Goal: Transaction & Acquisition: Book appointment/travel/reservation

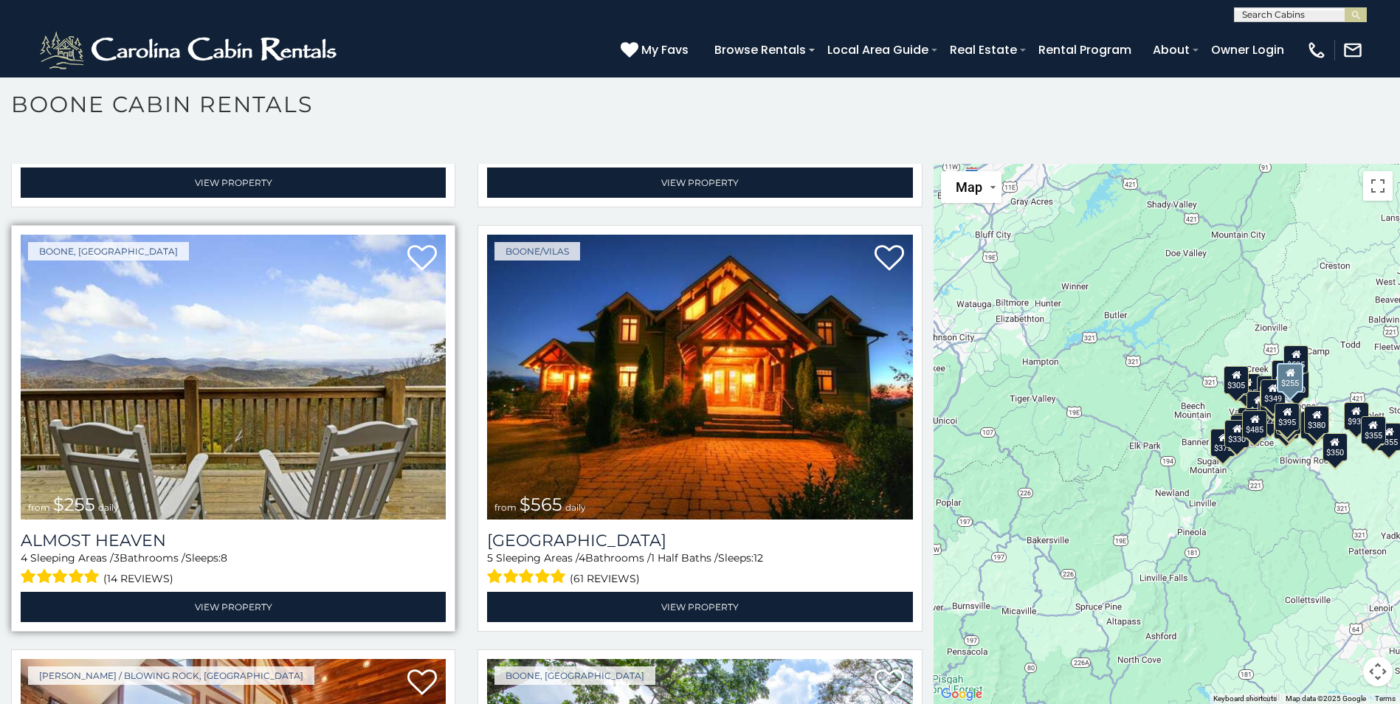
scroll to position [3394, 0]
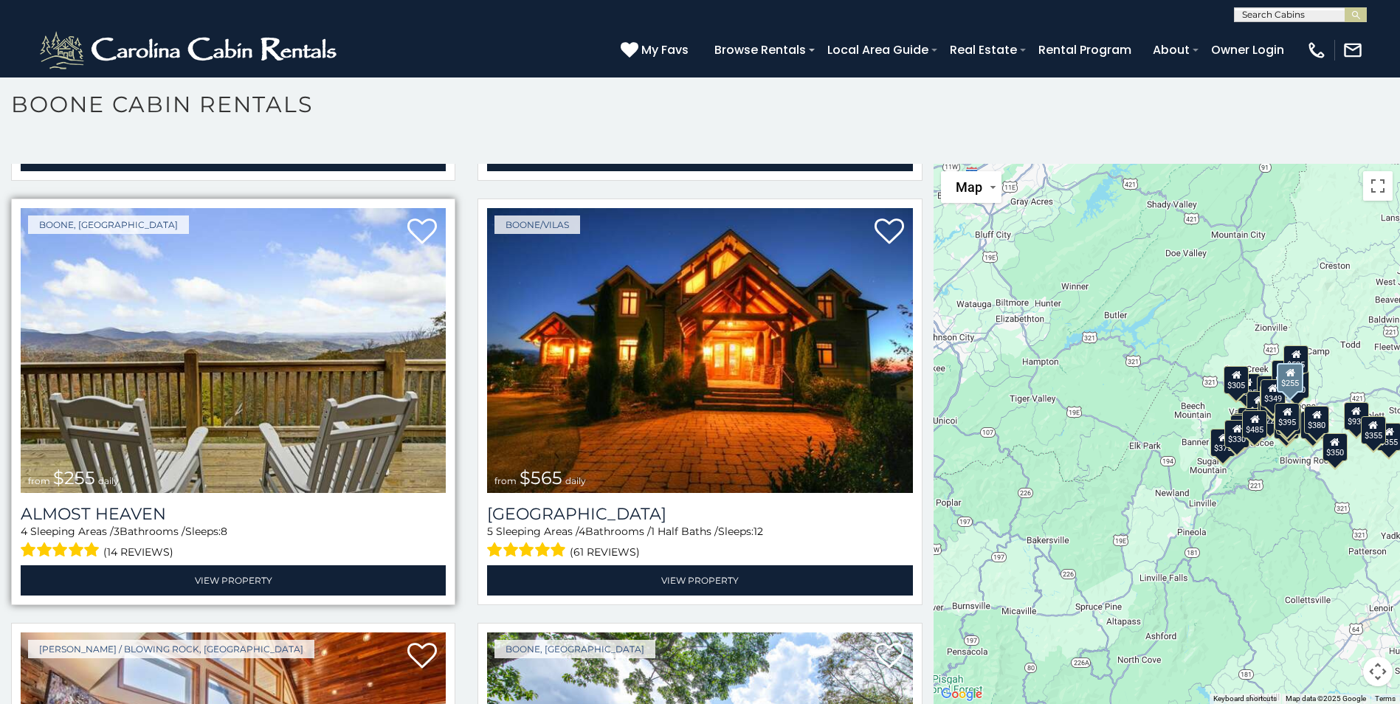
click at [228, 379] on img at bounding box center [233, 350] width 425 height 285
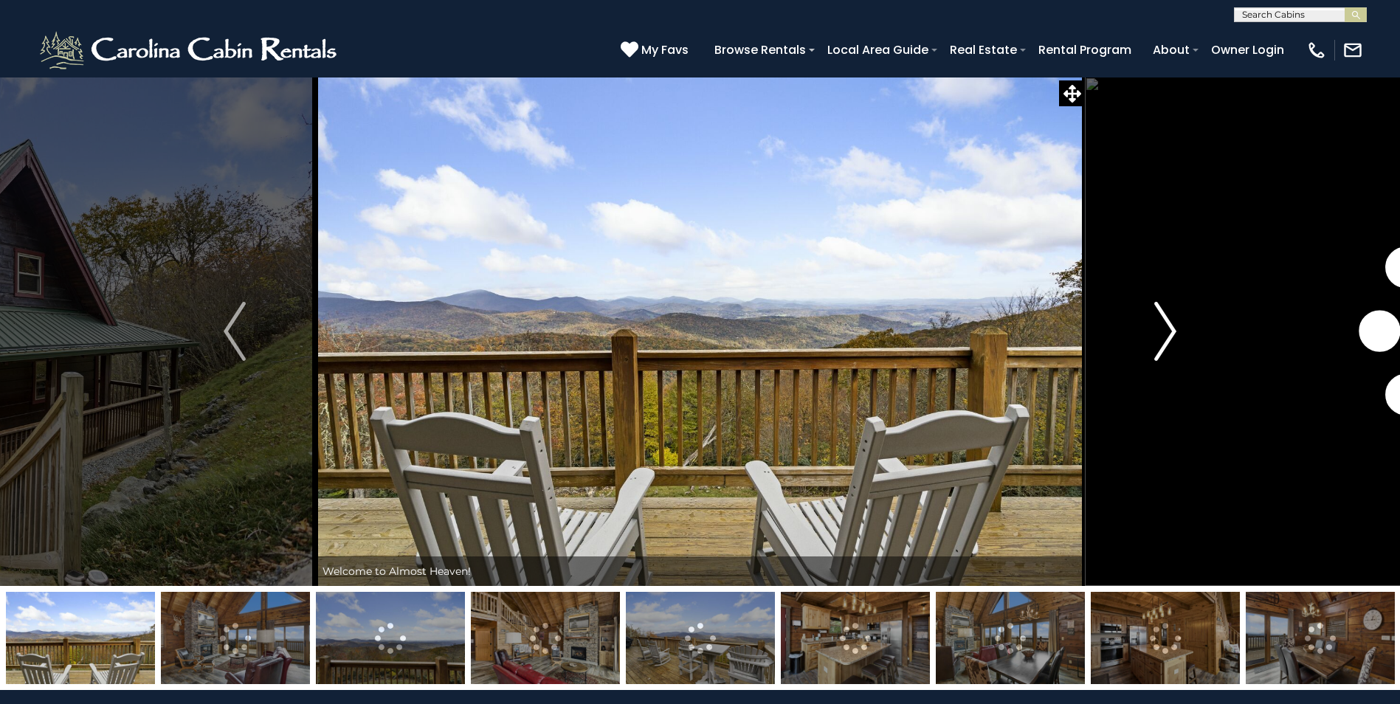
click at [1166, 328] on img "Next" at bounding box center [1165, 331] width 22 height 59
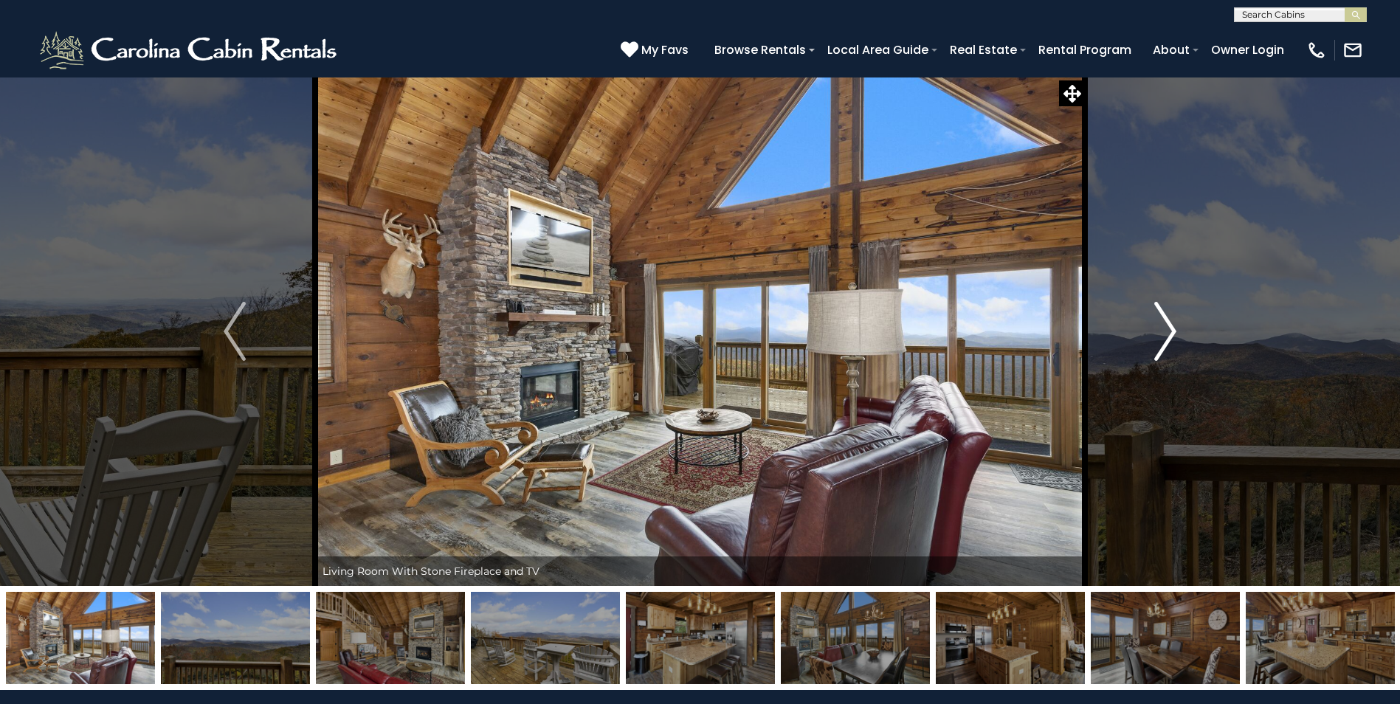
click at [1171, 326] on img "Next" at bounding box center [1165, 331] width 22 height 59
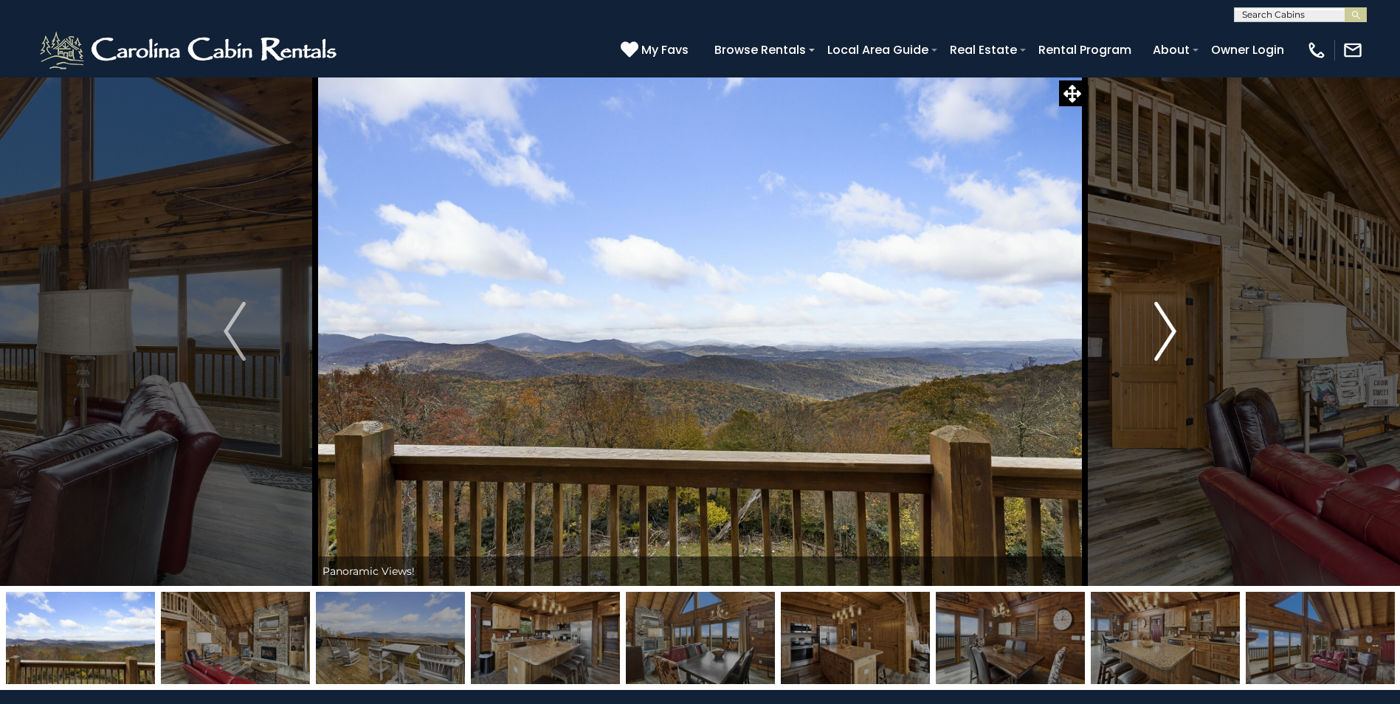
click at [1171, 326] on img "Next" at bounding box center [1165, 331] width 22 height 59
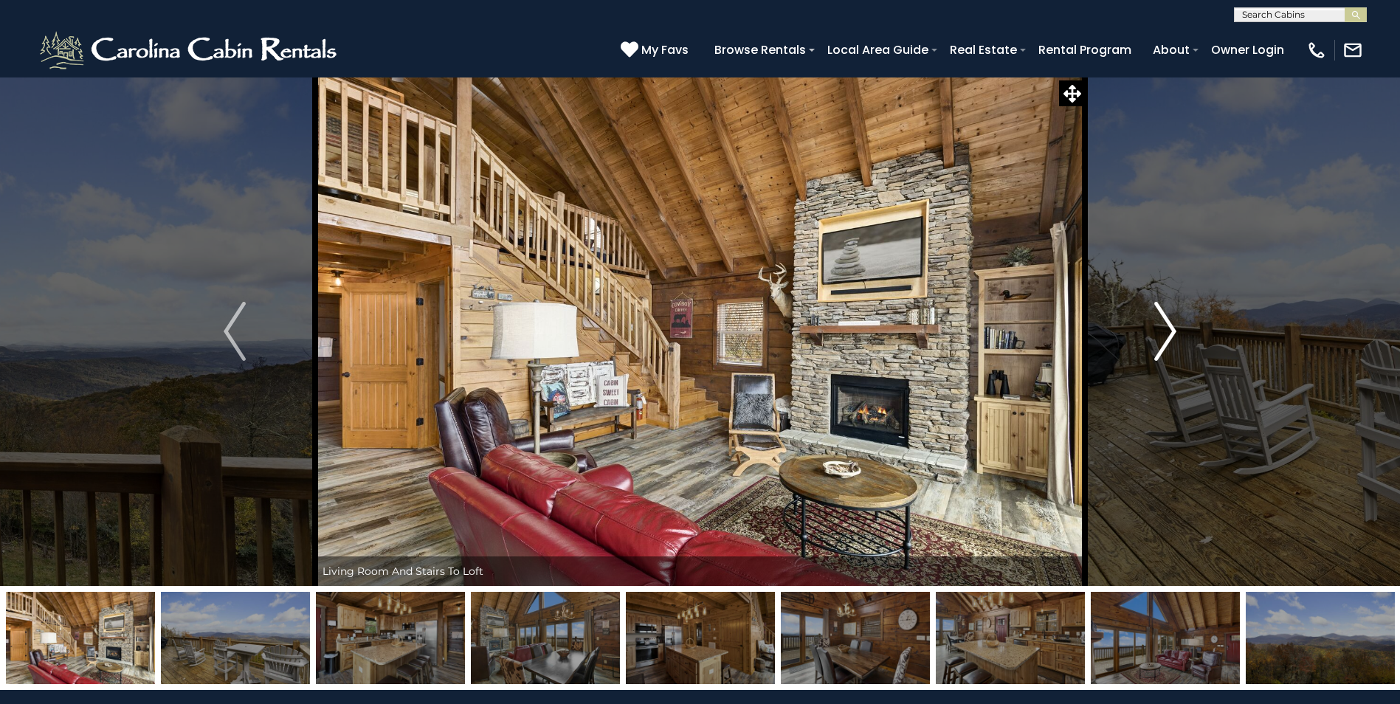
click at [1171, 326] on img "Next" at bounding box center [1165, 331] width 22 height 59
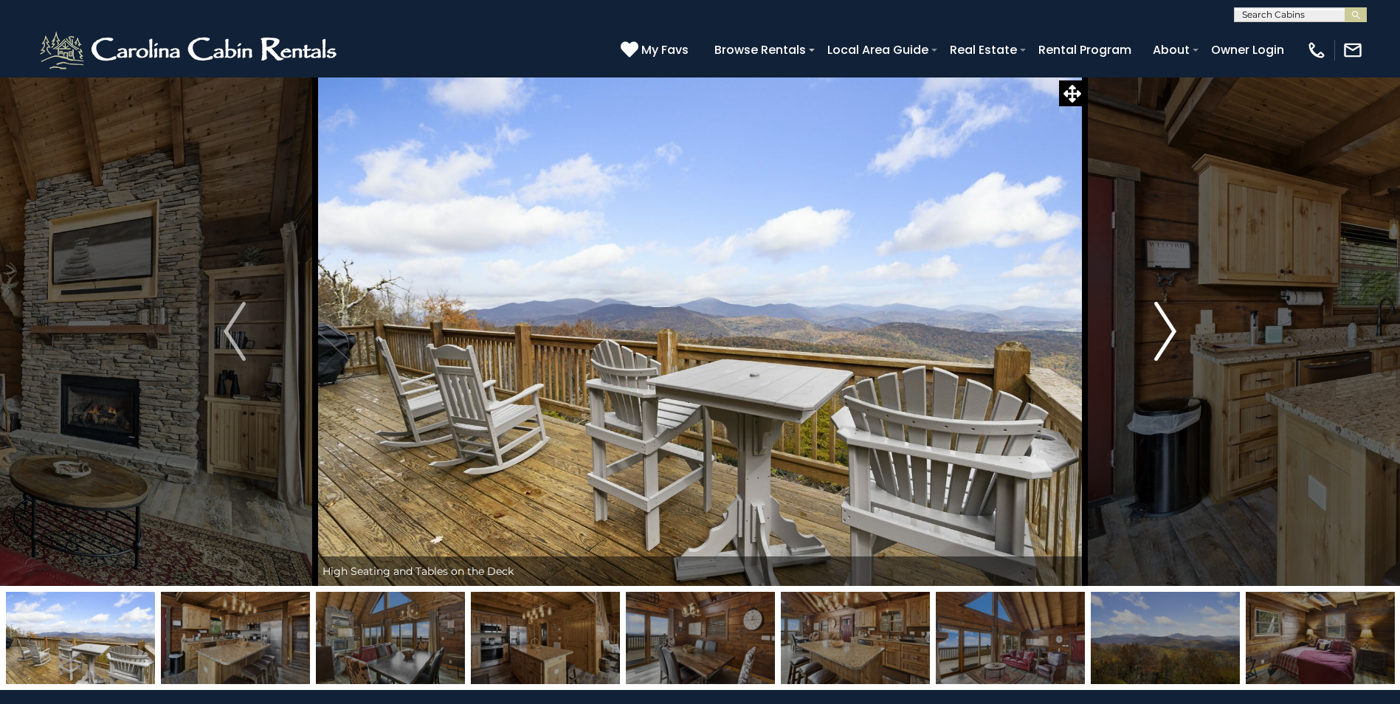
click at [1171, 326] on img "Next" at bounding box center [1165, 331] width 22 height 59
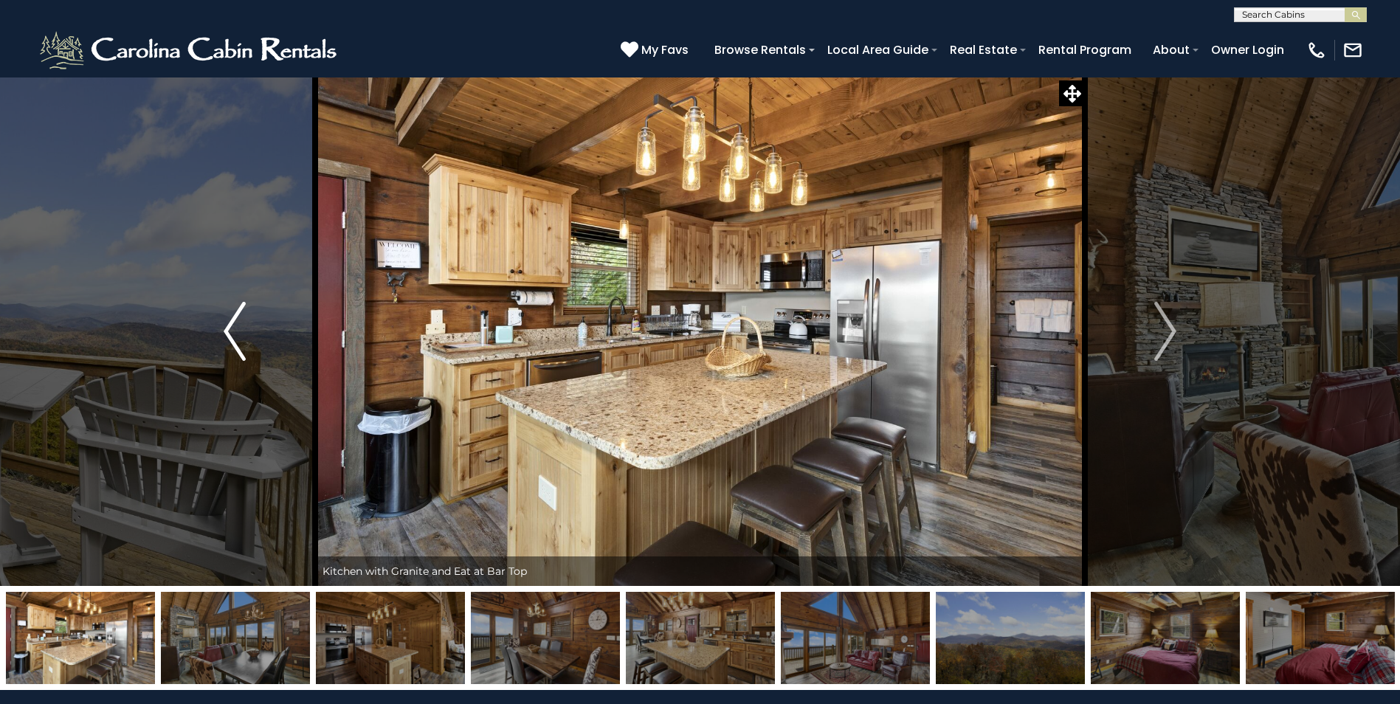
click at [230, 331] on img "Previous" at bounding box center [235, 331] width 22 height 59
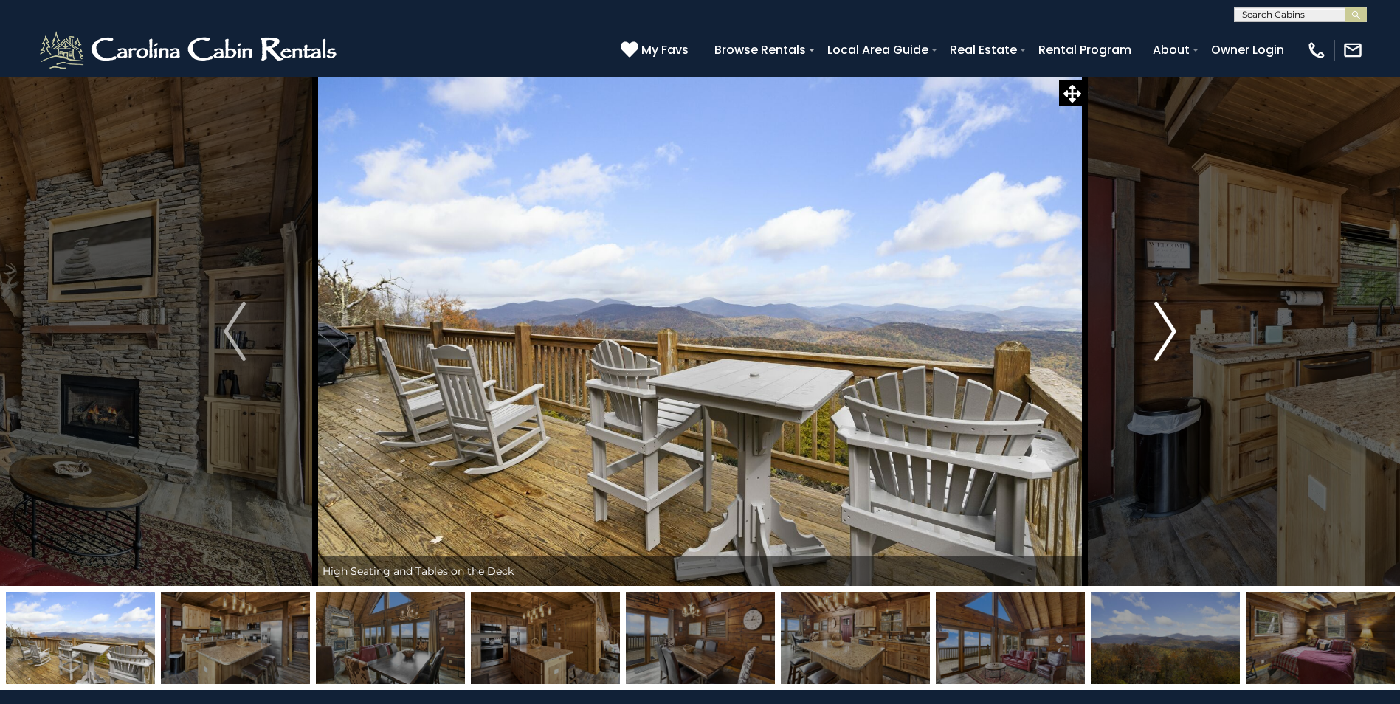
click at [1166, 333] on img "Next" at bounding box center [1165, 331] width 22 height 59
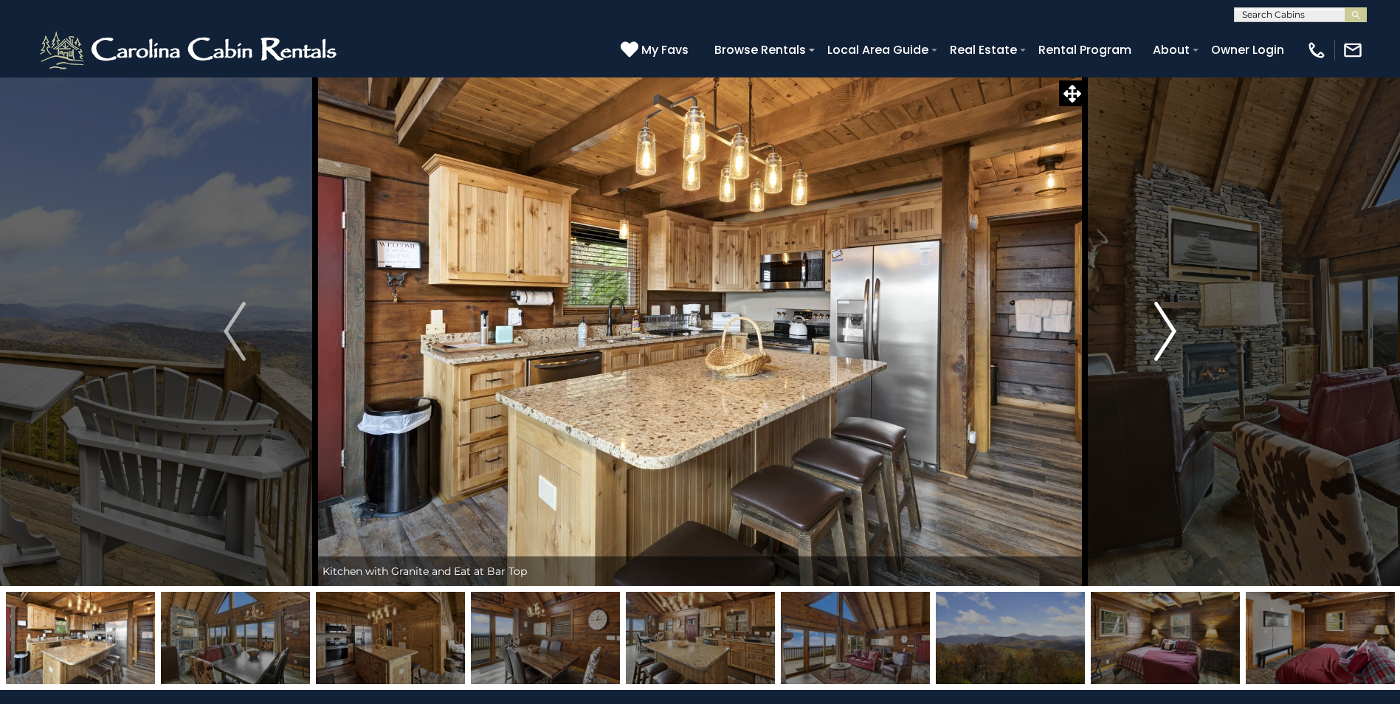
click at [1166, 333] on img "Next" at bounding box center [1165, 331] width 22 height 59
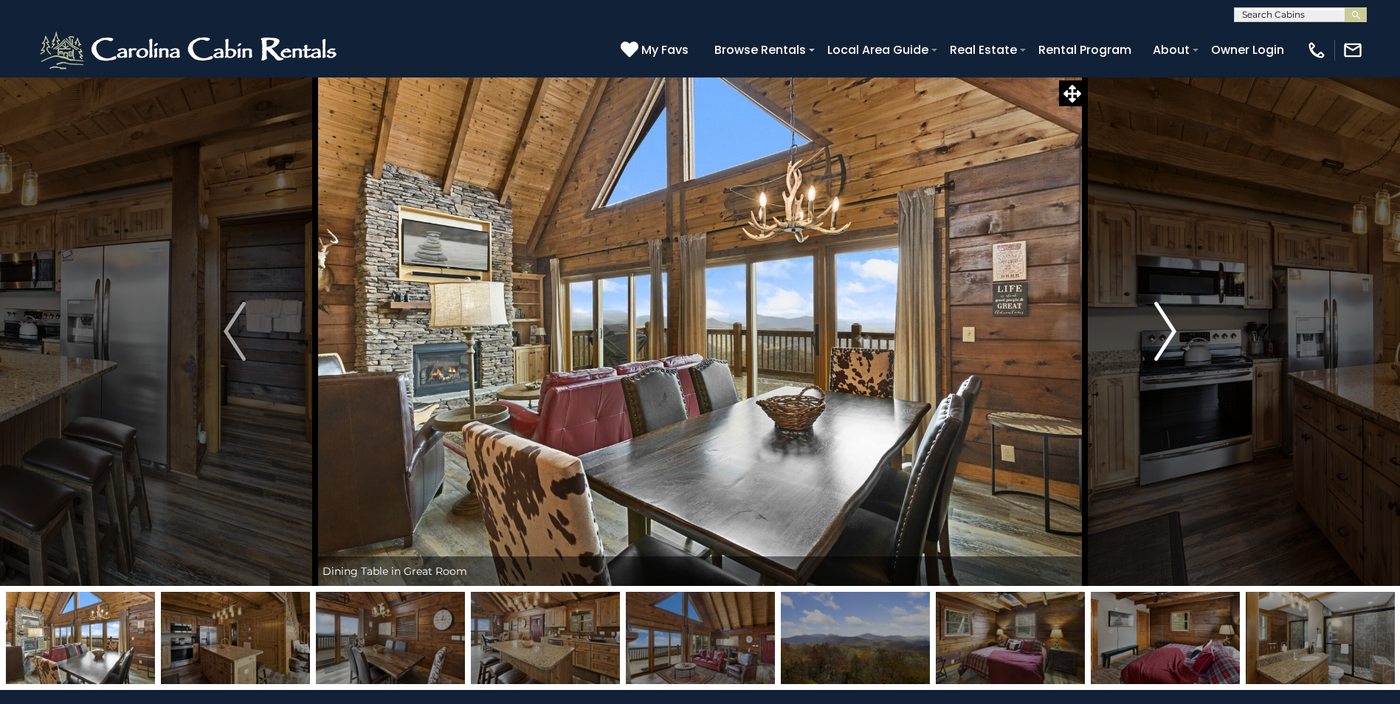
click at [1166, 333] on img "Next" at bounding box center [1165, 331] width 22 height 59
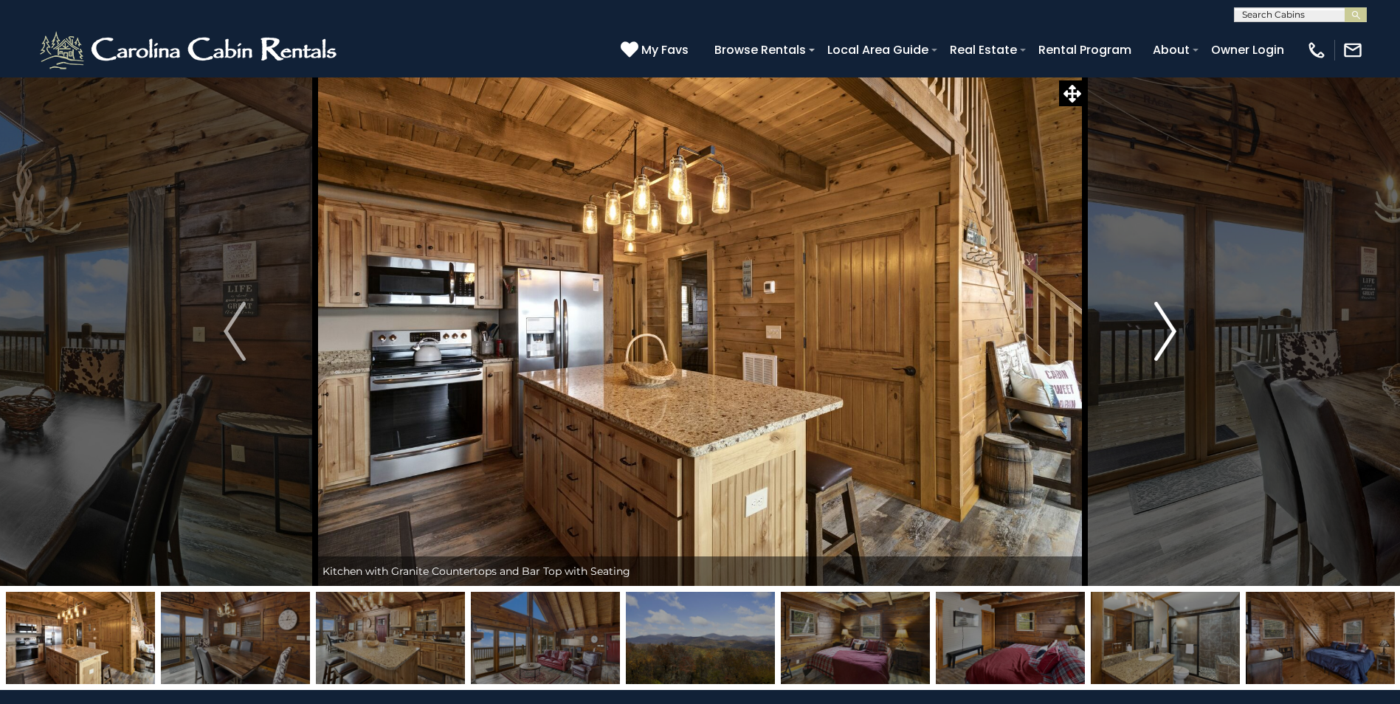
click at [1166, 333] on img "Next" at bounding box center [1165, 331] width 22 height 59
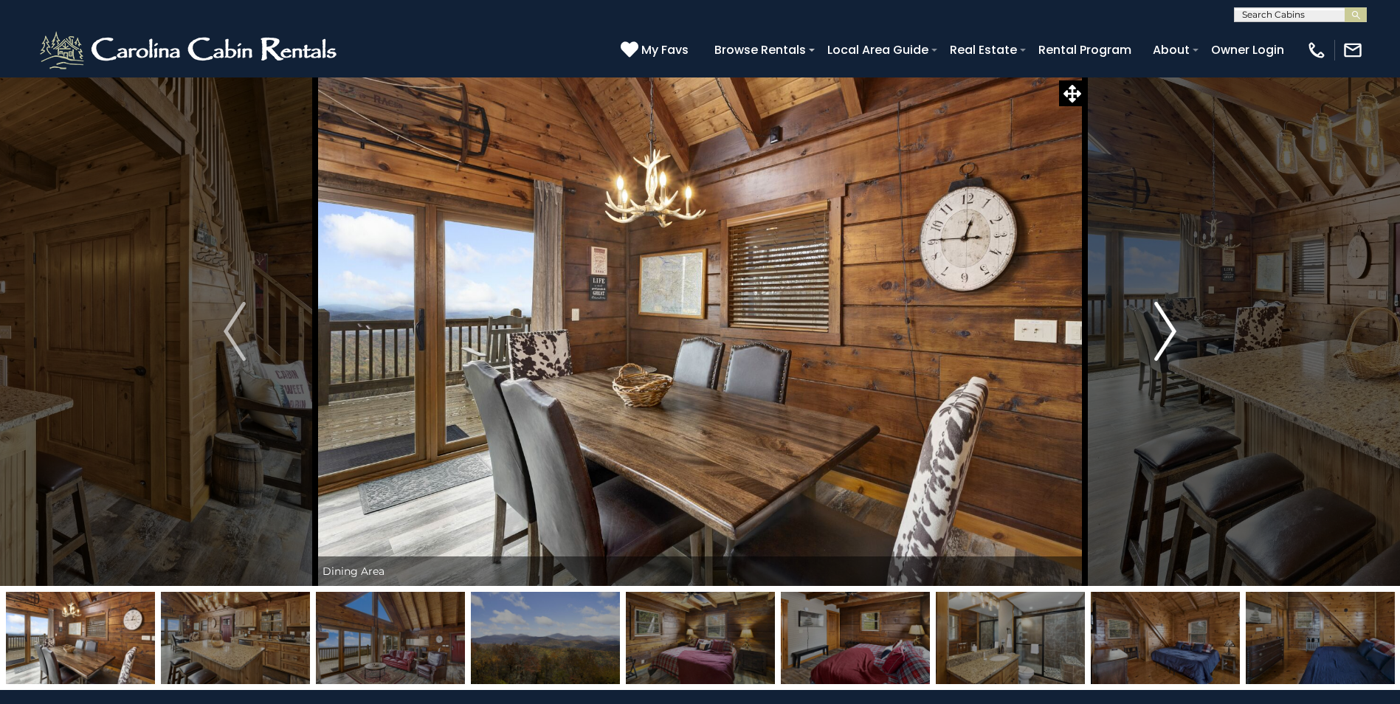
click at [1166, 333] on img "Next" at bounding box center [1165, 331] width 22 height 59
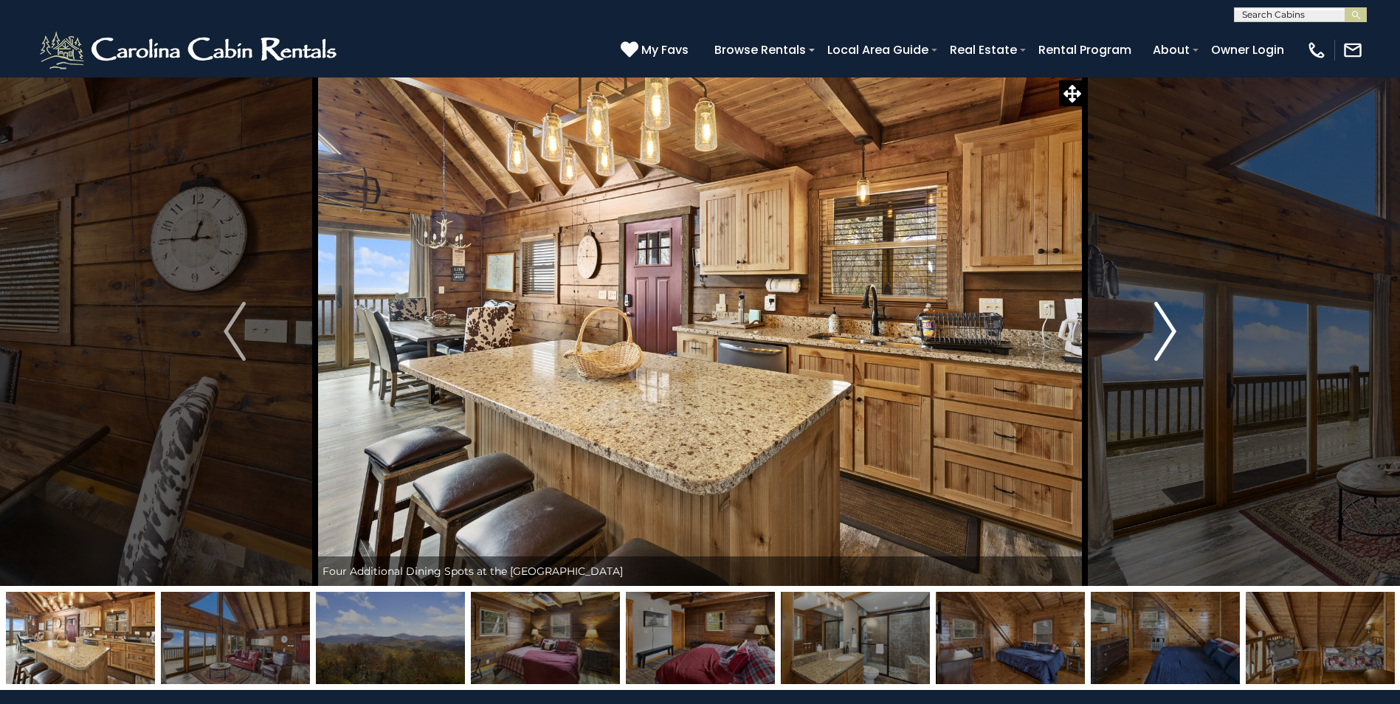
click at [1166, 333] on img "Next" at bounding box center [1165, 331] width 22 height 59
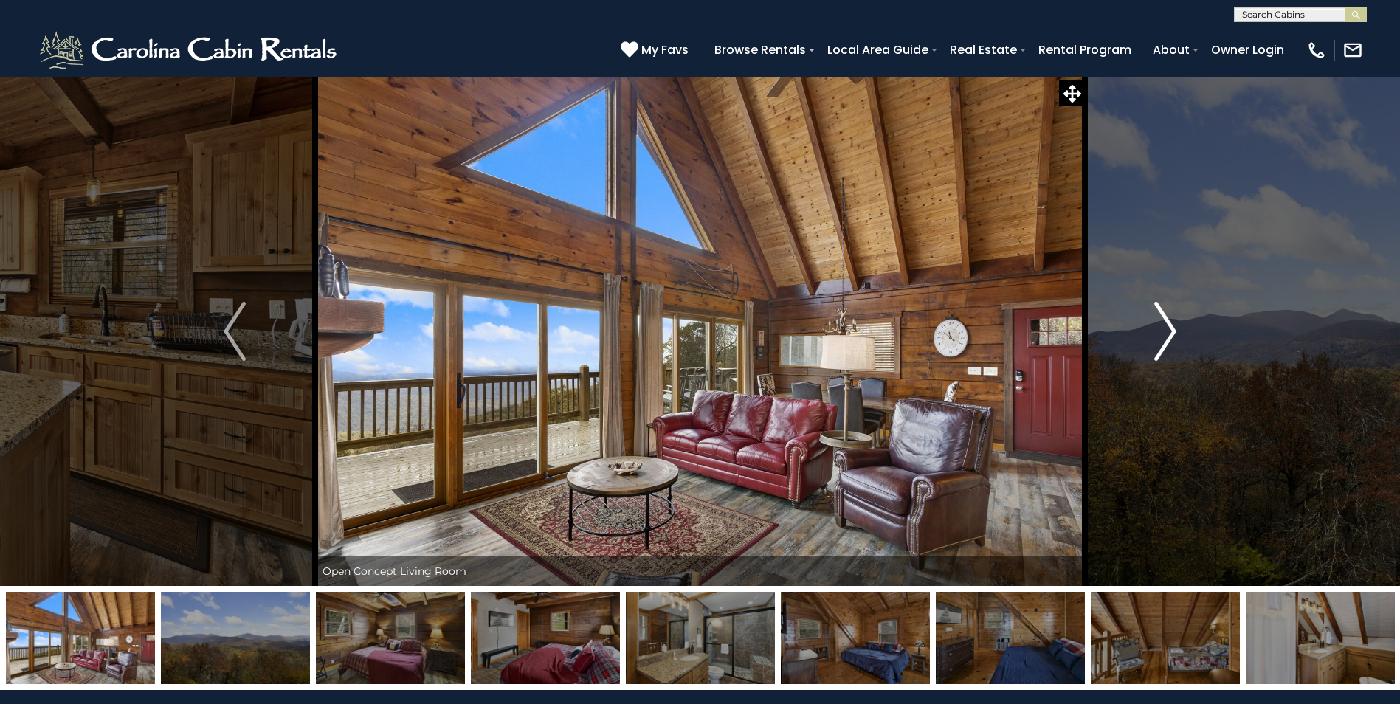
click at [1166, 333] on img "Next" at bounding box center [1165, 331] width 22 height 59
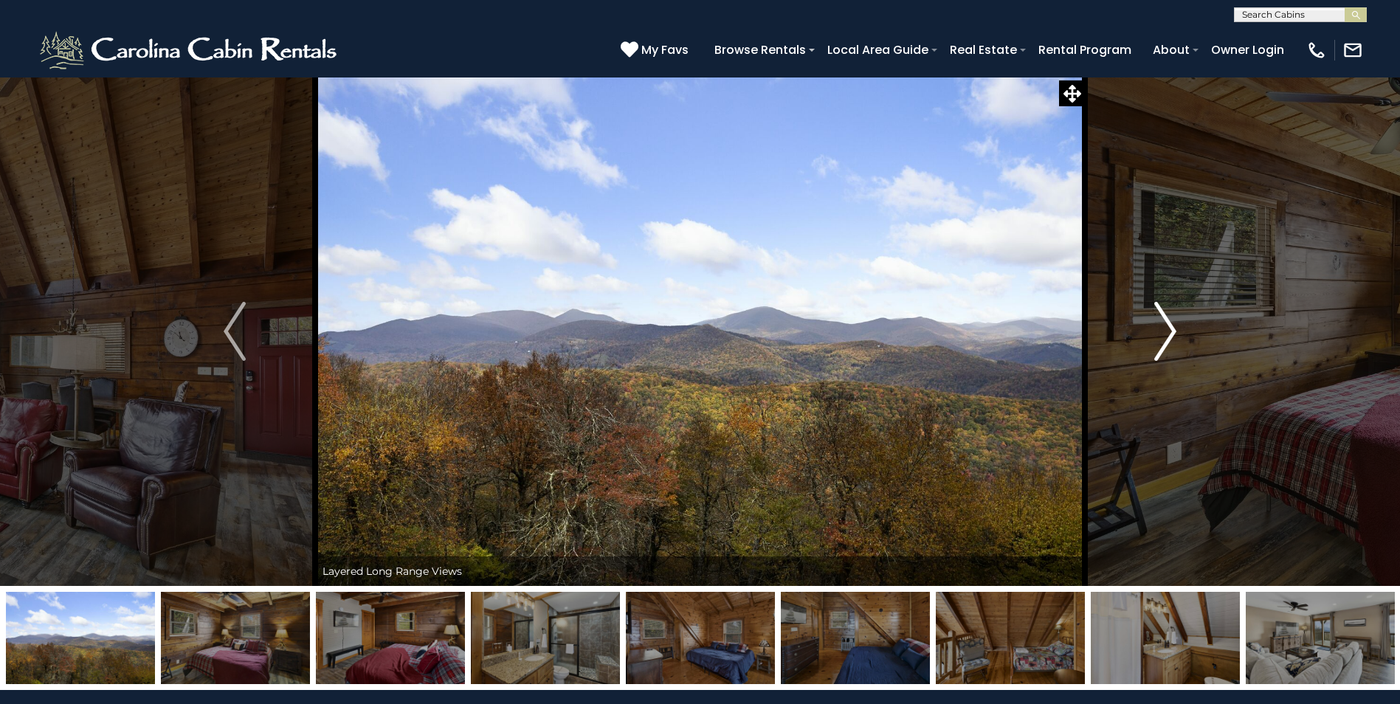
click at [1166, 333] on img "Next" at bounding box center [1165, 331] width 22 height 59
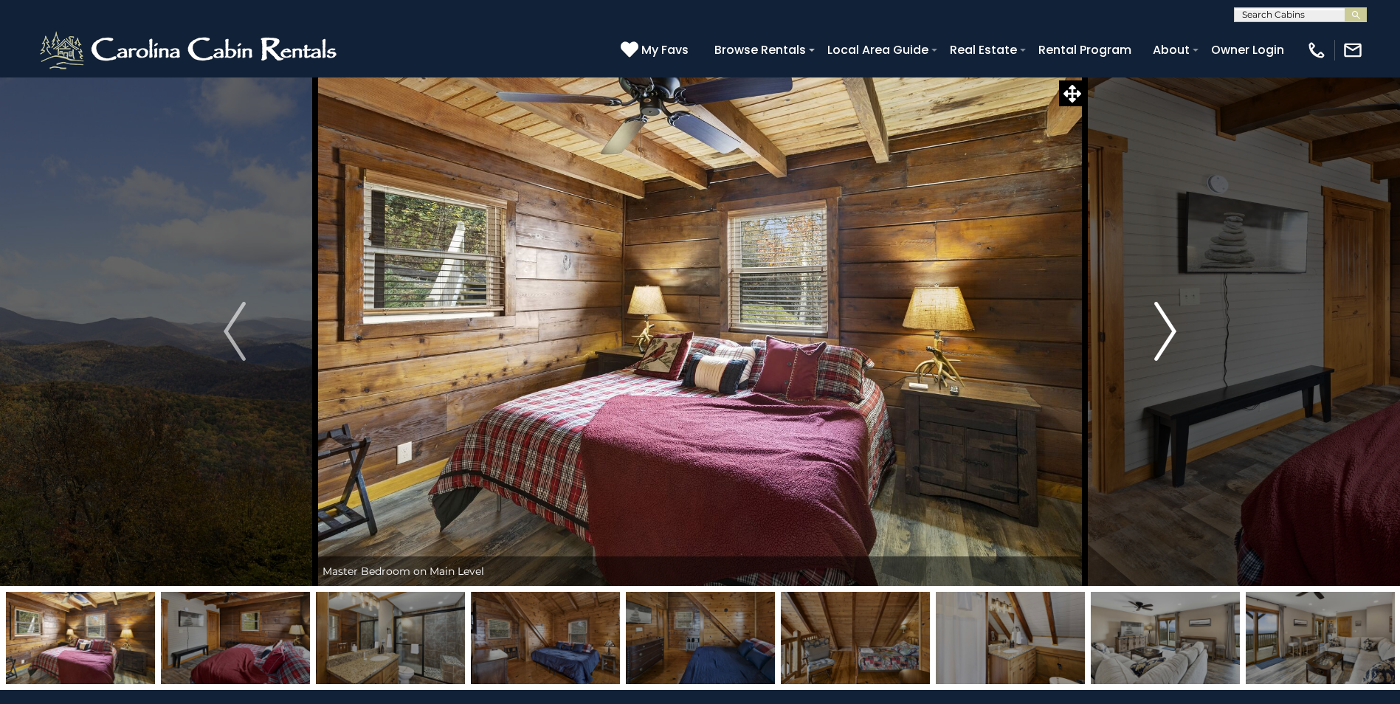
click at [1166, 333] on img "Next" at bounding box center [1165, 331] width 22 height 59
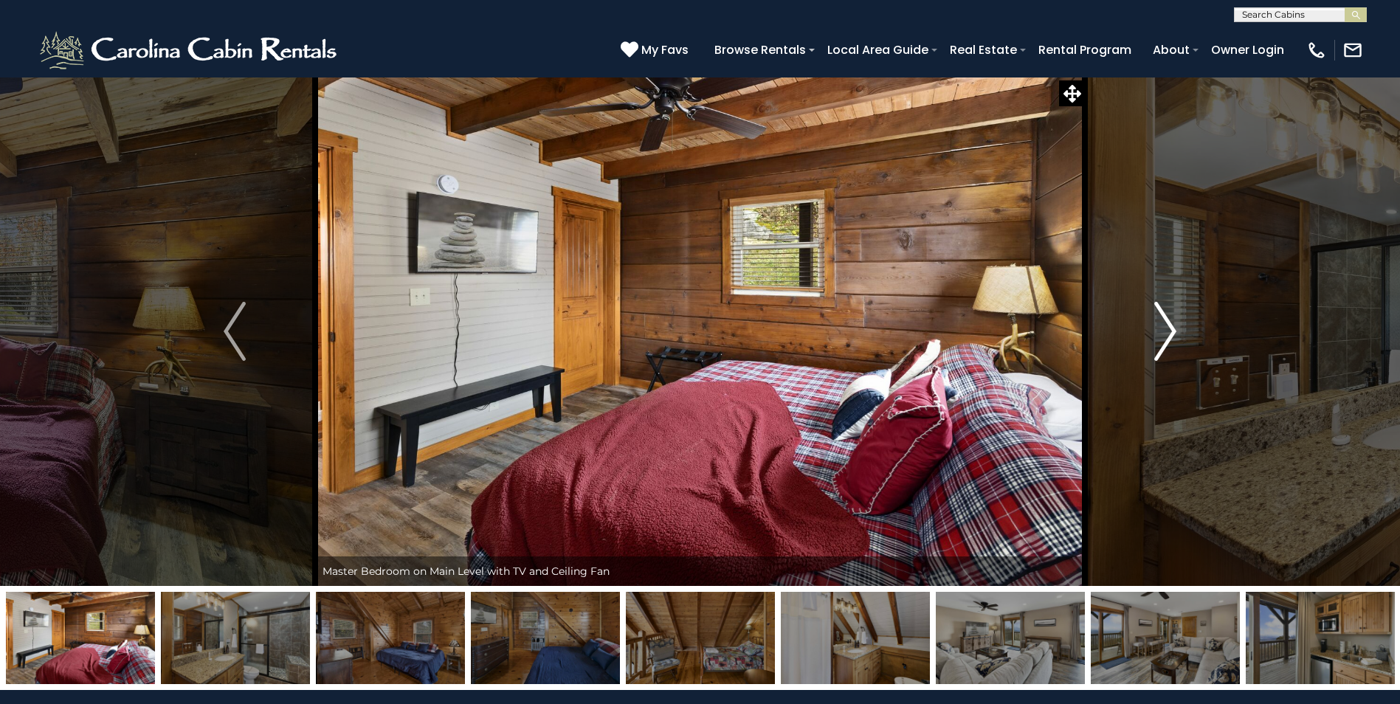
click at [1166, 333] on img "Next" at bounding box center [1165, 331] width 22 height 59
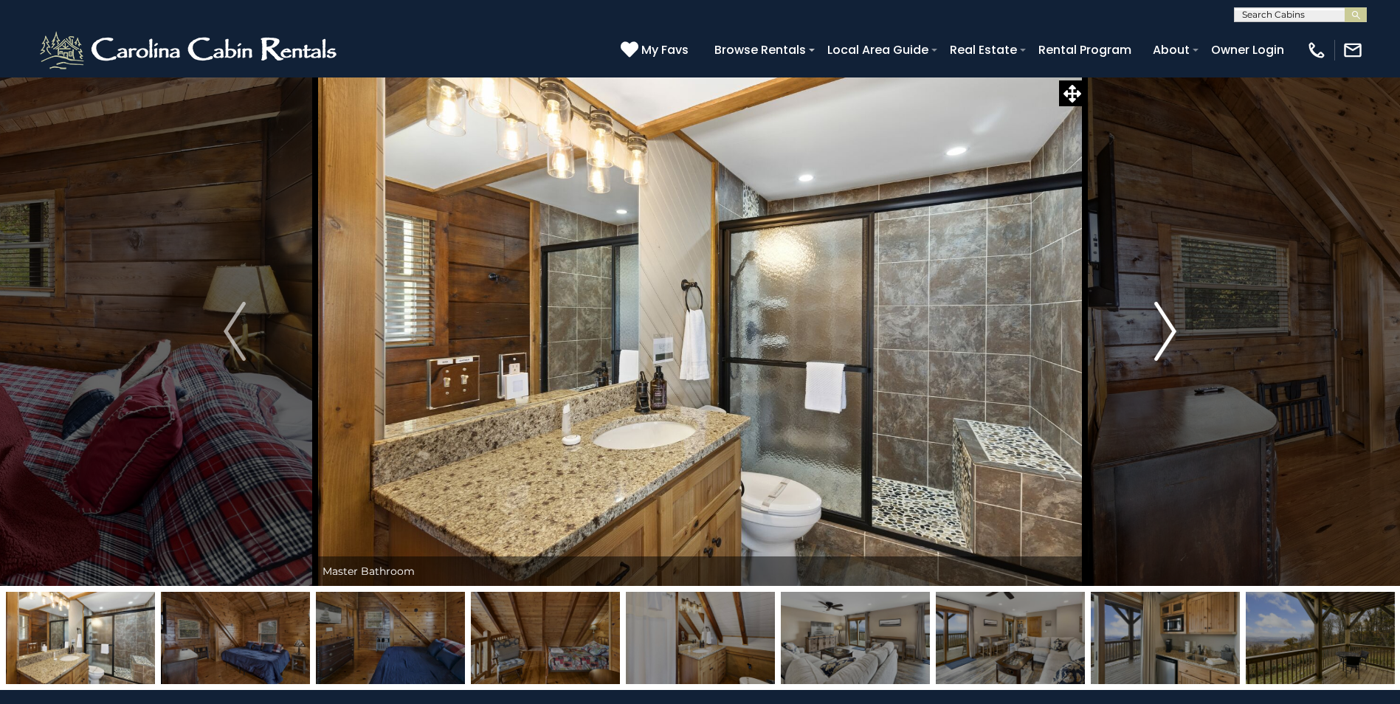
click at [1166, 333] on img "Next" at bounding box center [1165, 331] width 22 height 59
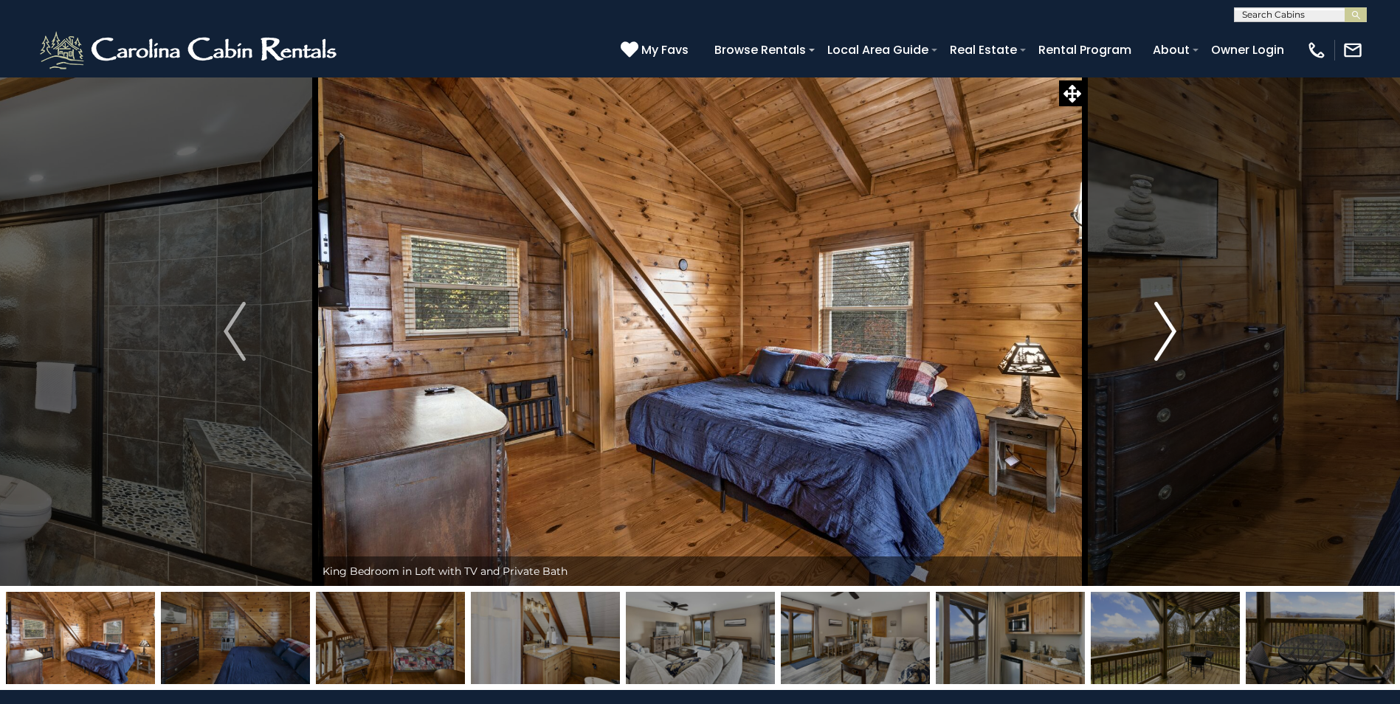
click at [1166, 333] on img "Next" at bounding box center [1165, 331] width 22 height 59
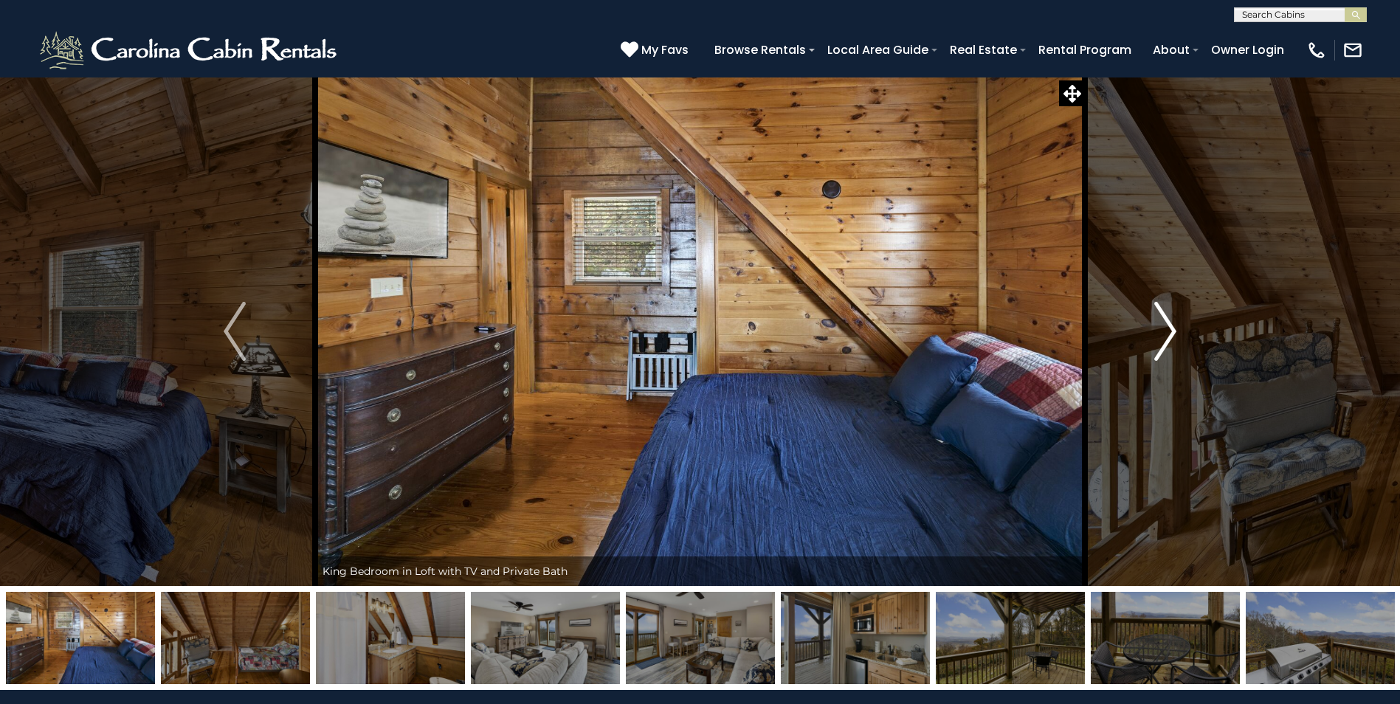
click at [1166, 333] on img "Next" at bounding box center [1165, 331] width 22 height 59
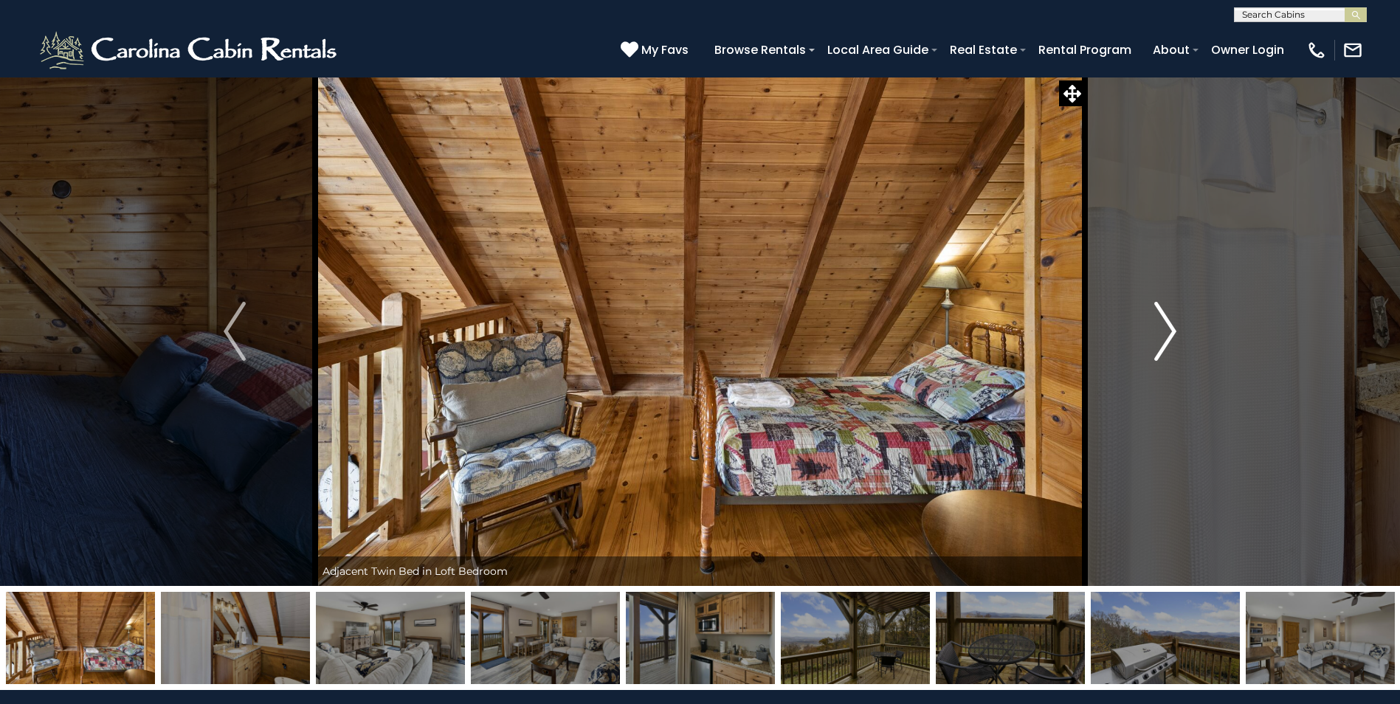
click at [1166, 333] on img "Next" at bounding box center [1165, 331] width 22 height 59
